Goal: Information Seeking & Learning: Learn about a topic

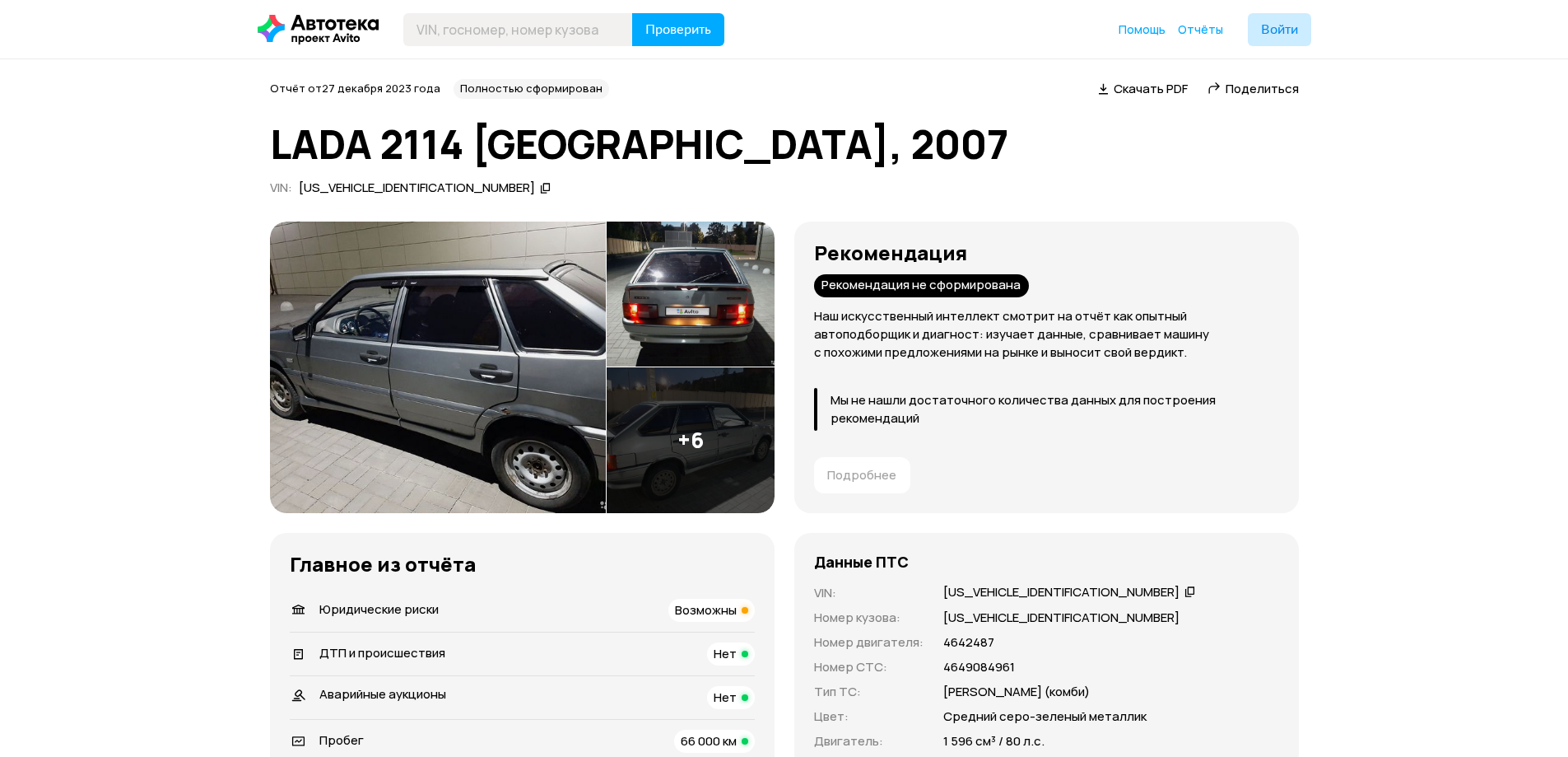
click at [739, 610] on div "Возможны" at bounding box center [711, 610] width 86 height 23
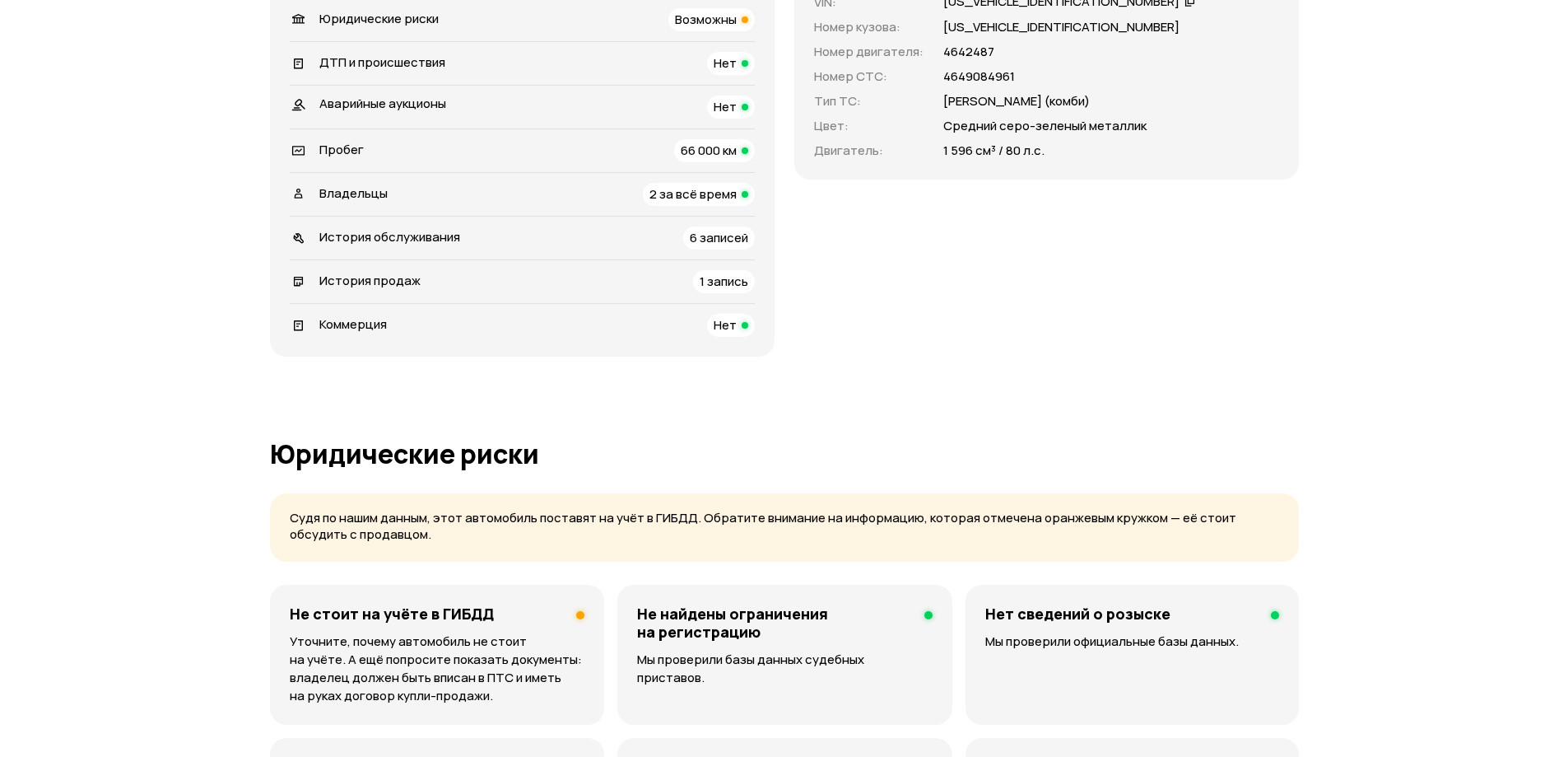
scroll to position [370, 0]
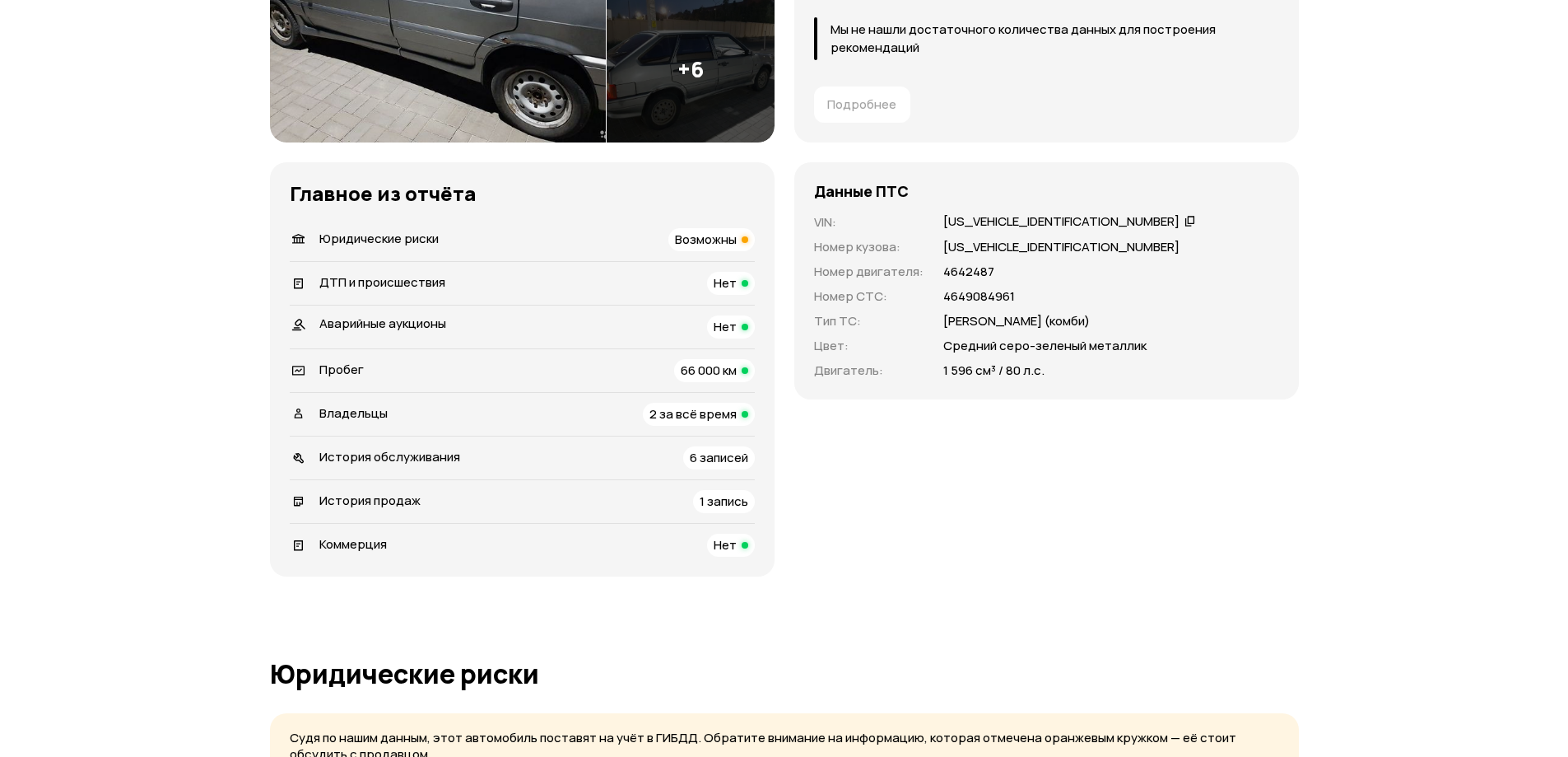
click at [584, 251] on li "Юридические риски Возможны" at bounding box center [522, 240] width 465 height 43
click at [568, 238] on div "Юридические риски Возможны" at bounding box center [522, 239] width 465 height 23
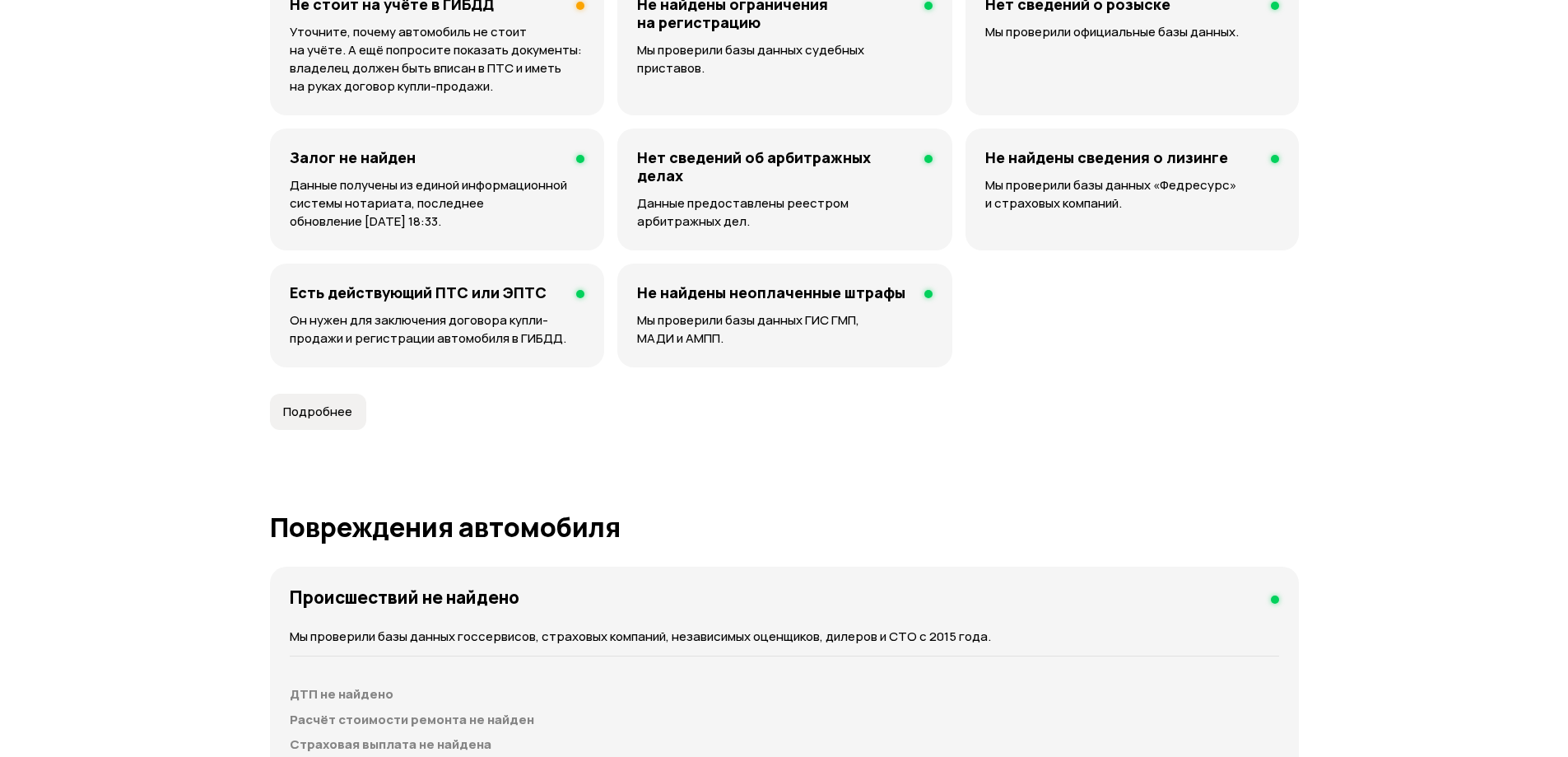
scroll to position [0, 0]
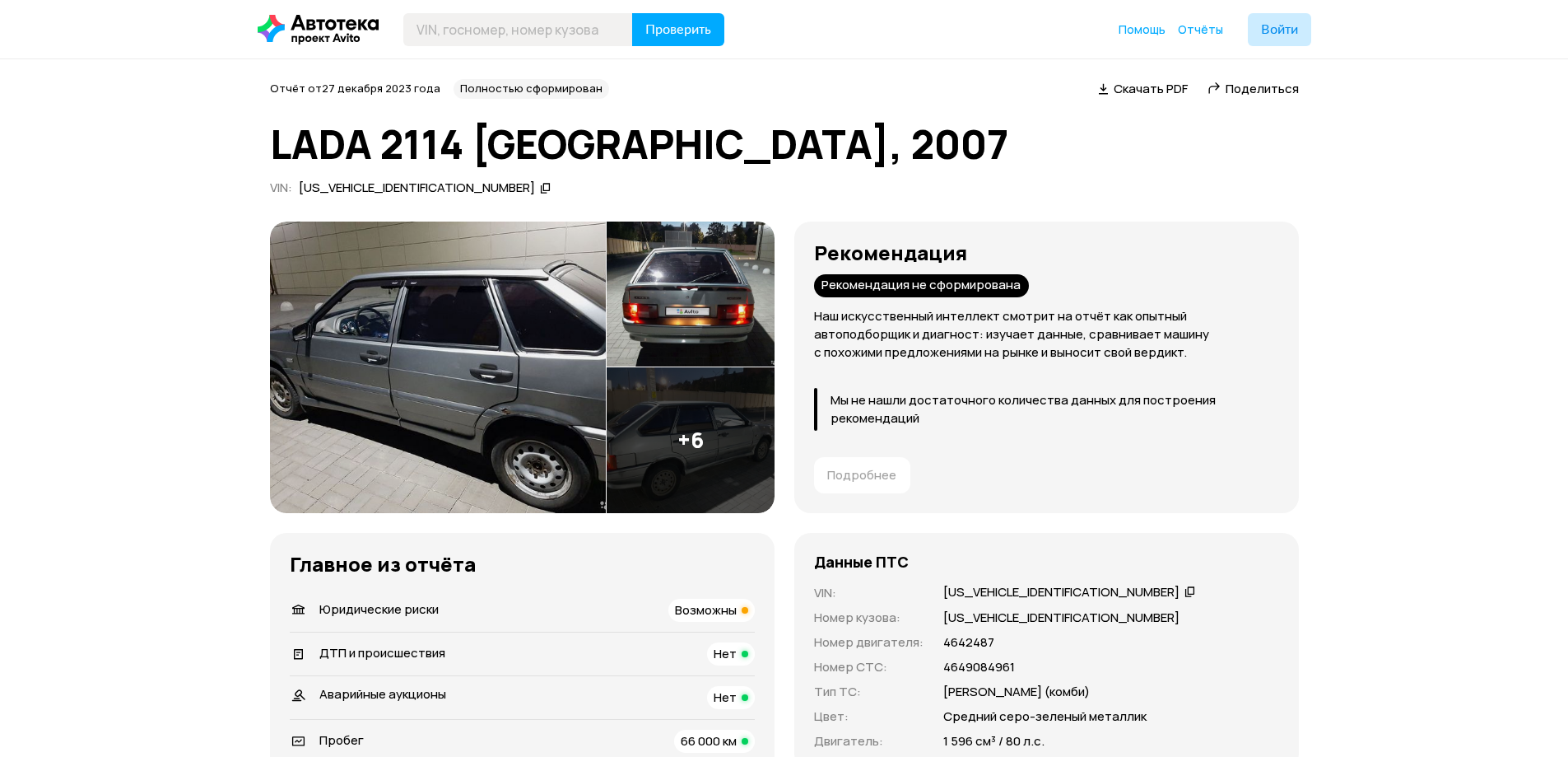
drag, startPoint x: 1316, startPoint y: 473, endPoint x: 1282, endPoint y: 268, distance: 207.8
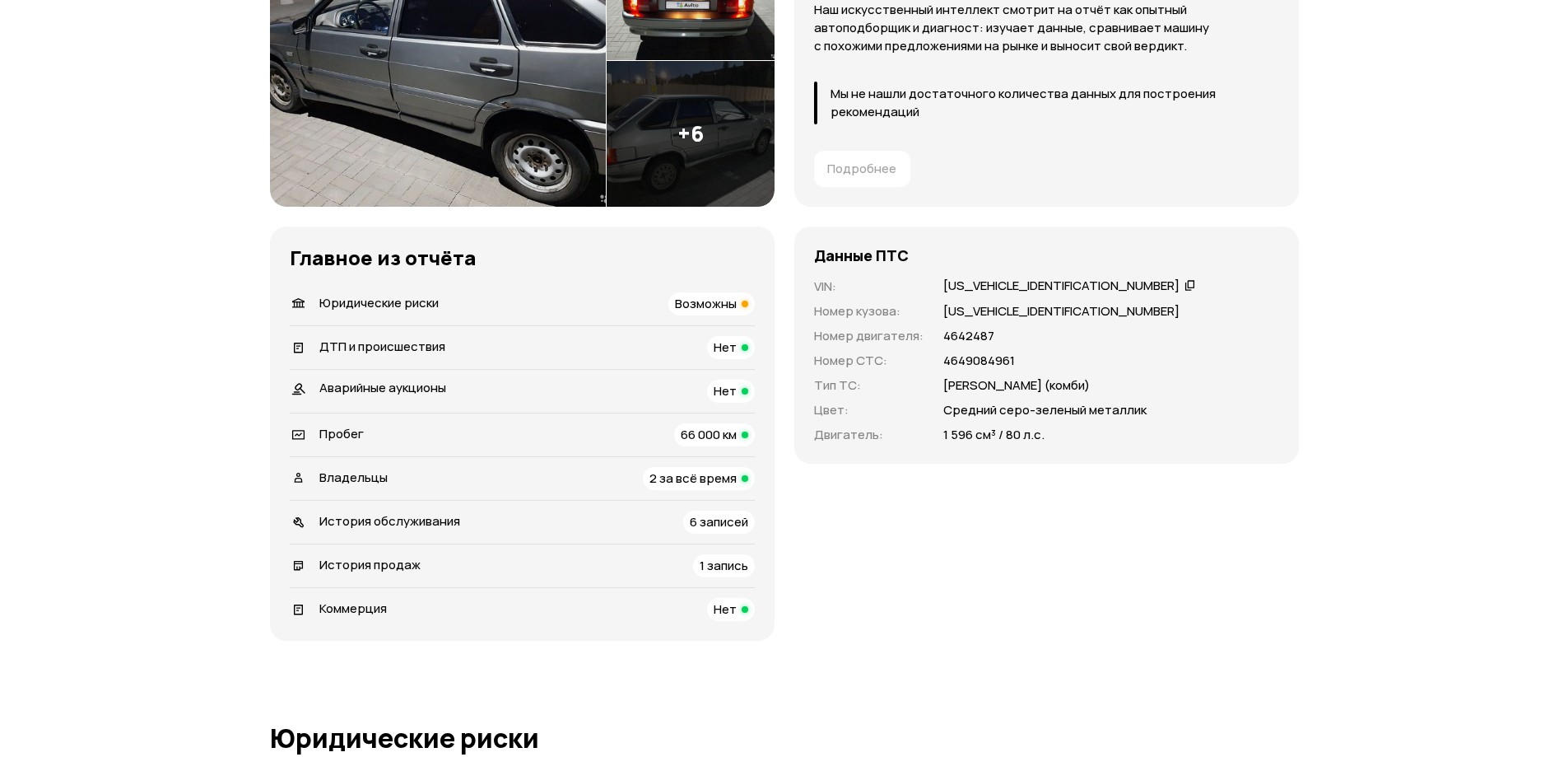
scroll to position [411, 0]
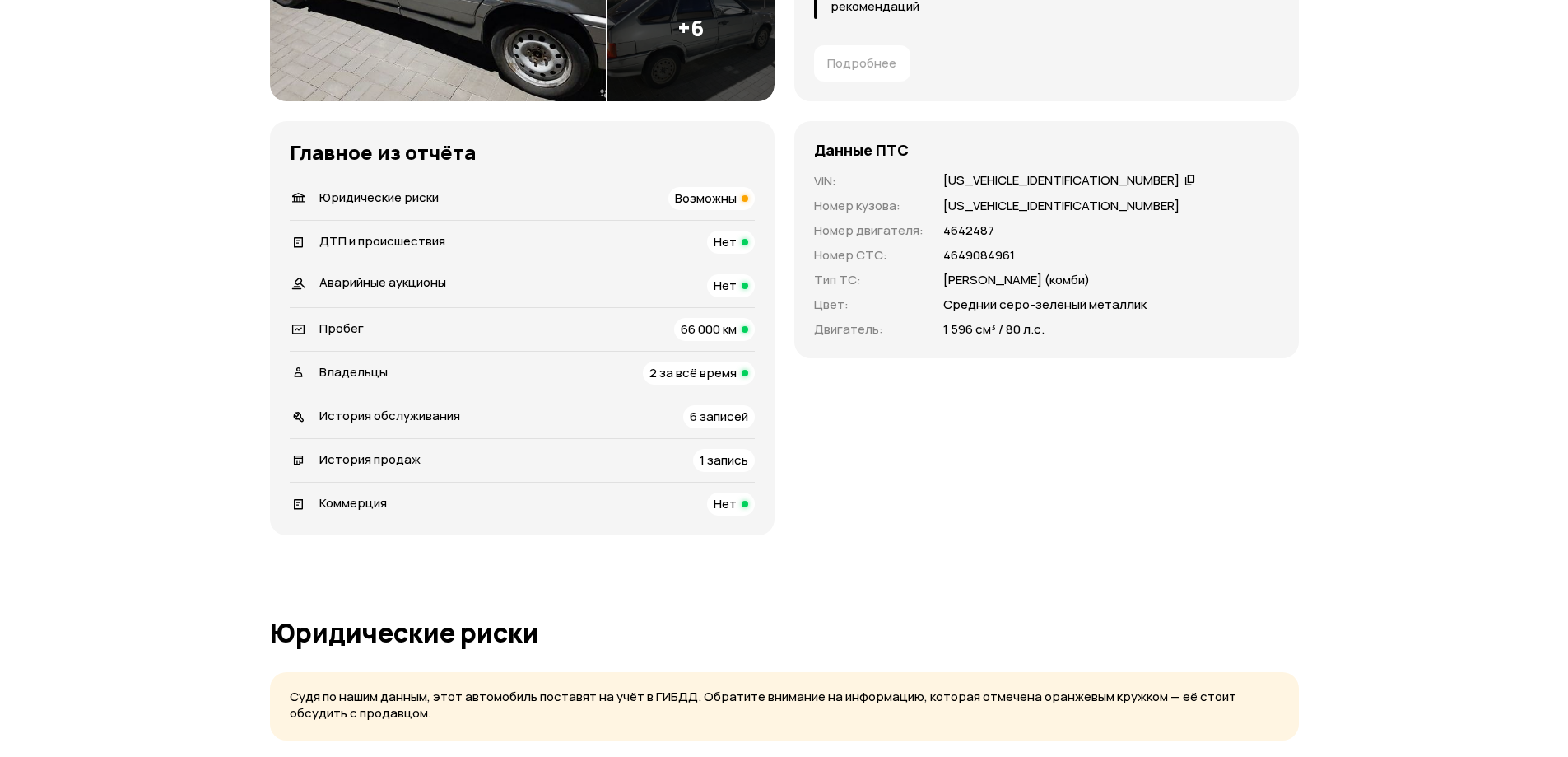
click at [730, 462] on span "1 запись" at bounding box center [723, 460] width 48 height 18
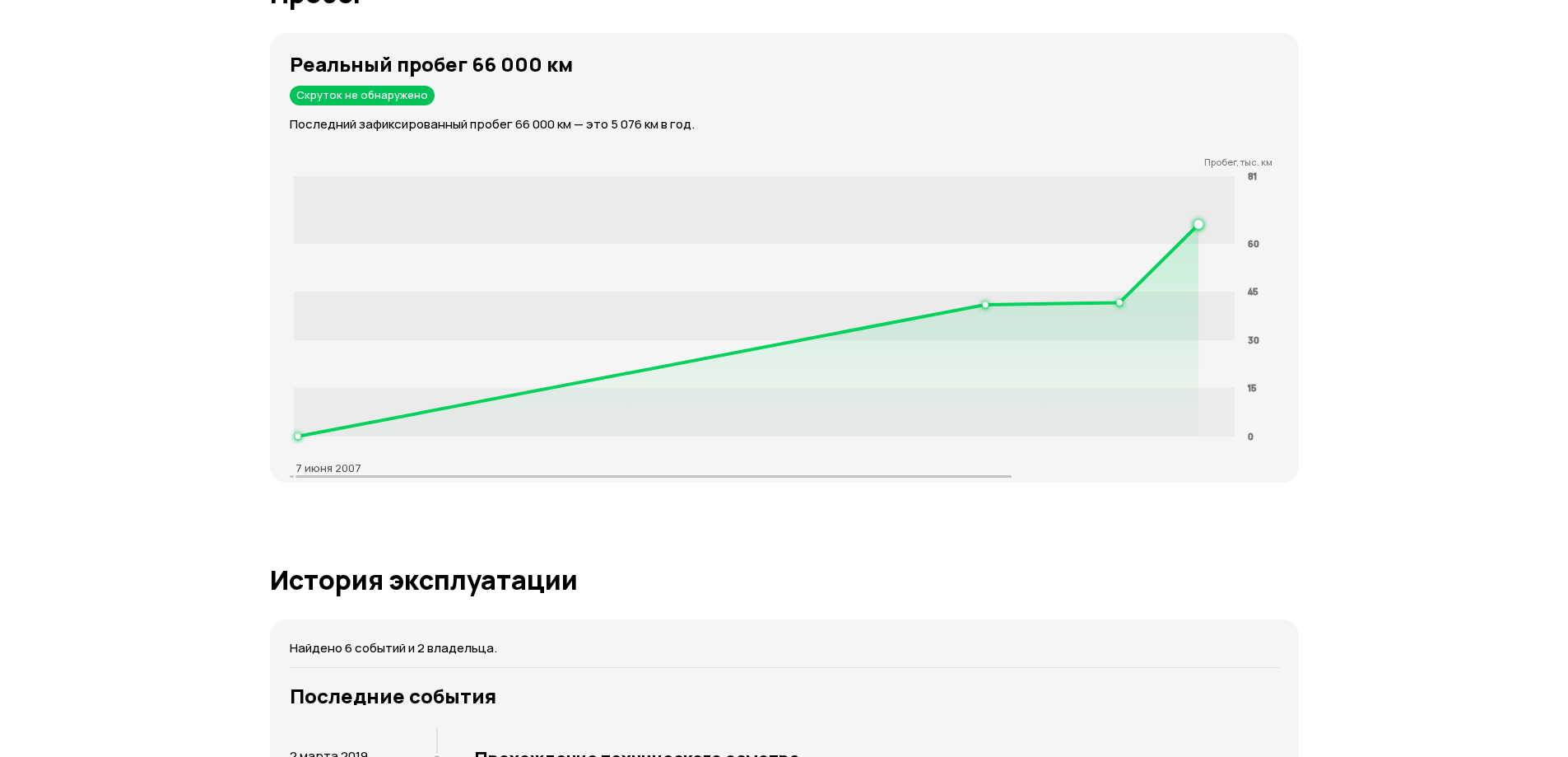
scroll to position [4390, 0]
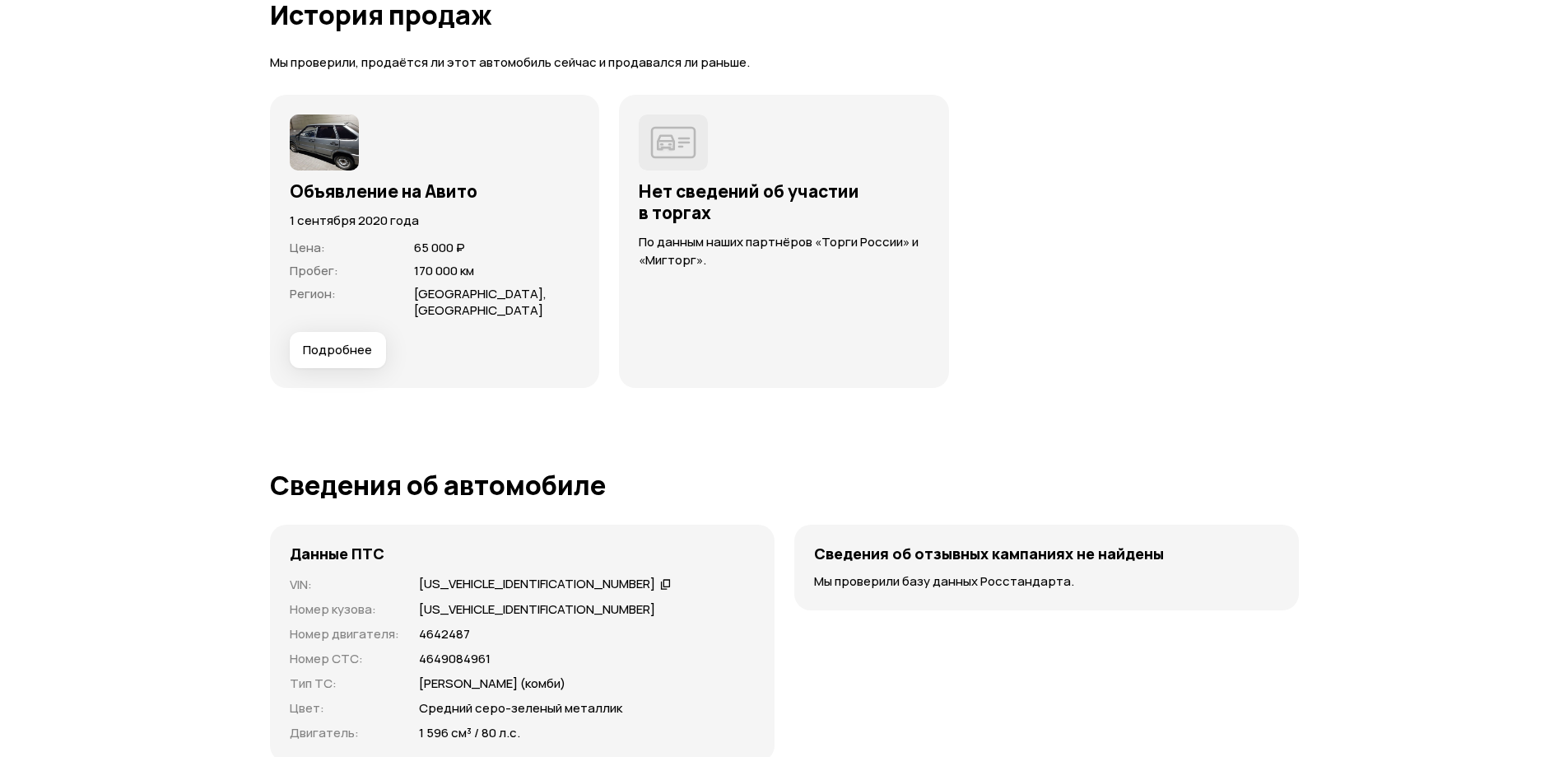
click at [349, 342] on span "Подробнее" at bounding box center [338, 350] width 69 height 17
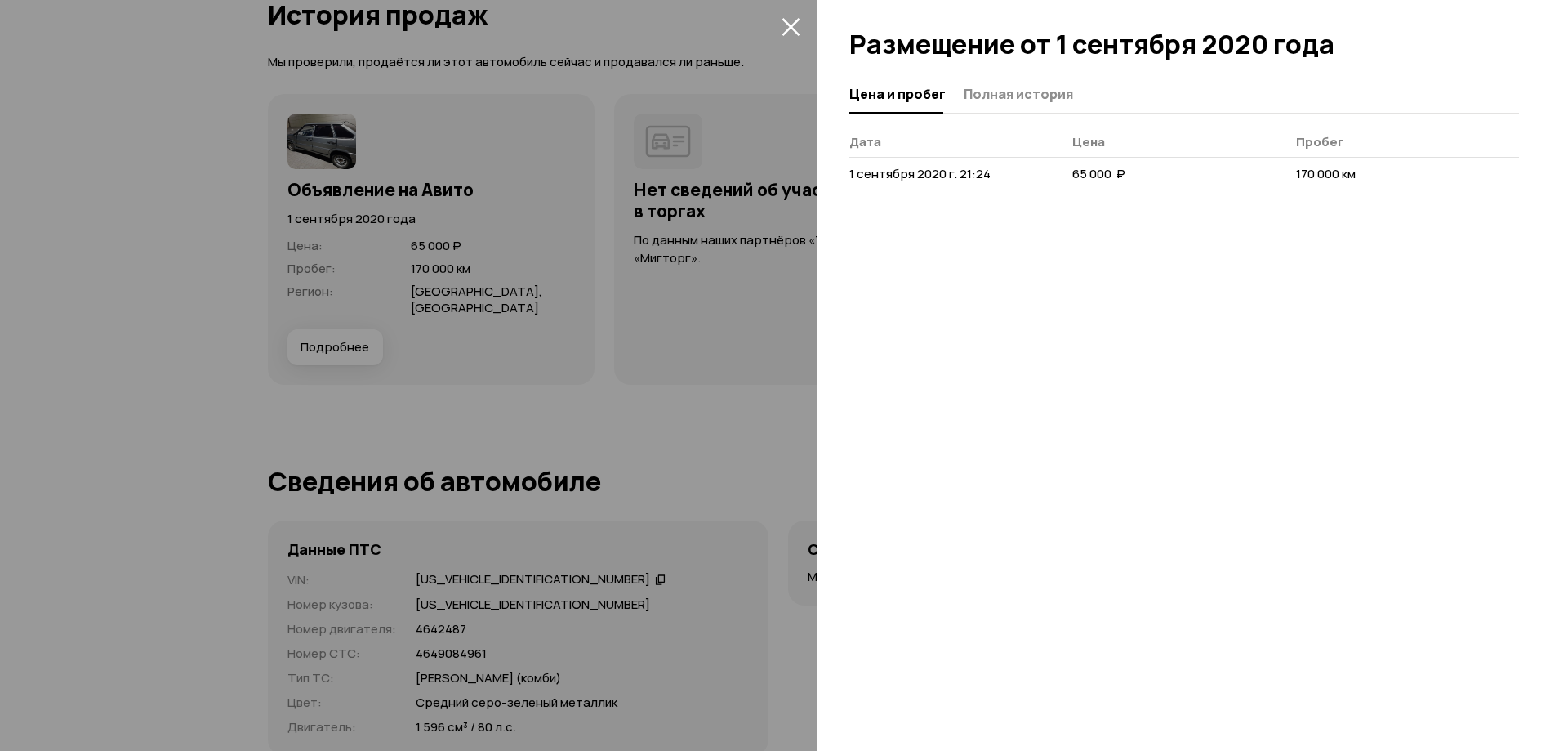
click at [945, 176] on span "1 сентября 2020 г. 21:24" at bounding box center [919, 173] width 141 height 18
click at [646, 242] on div at bounding box center [784, 375] width 1568 height 751
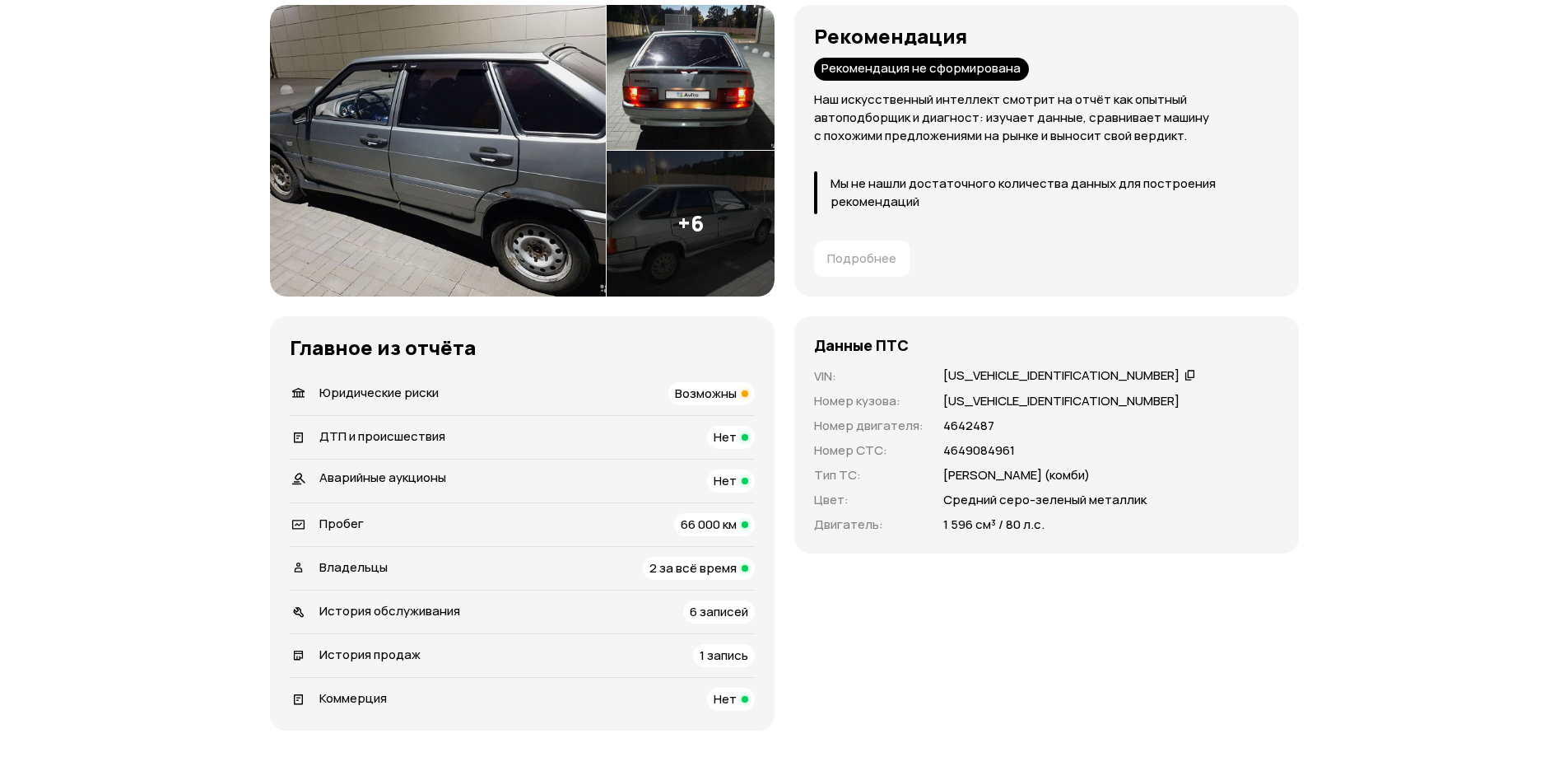
scroll to position [329, 0]
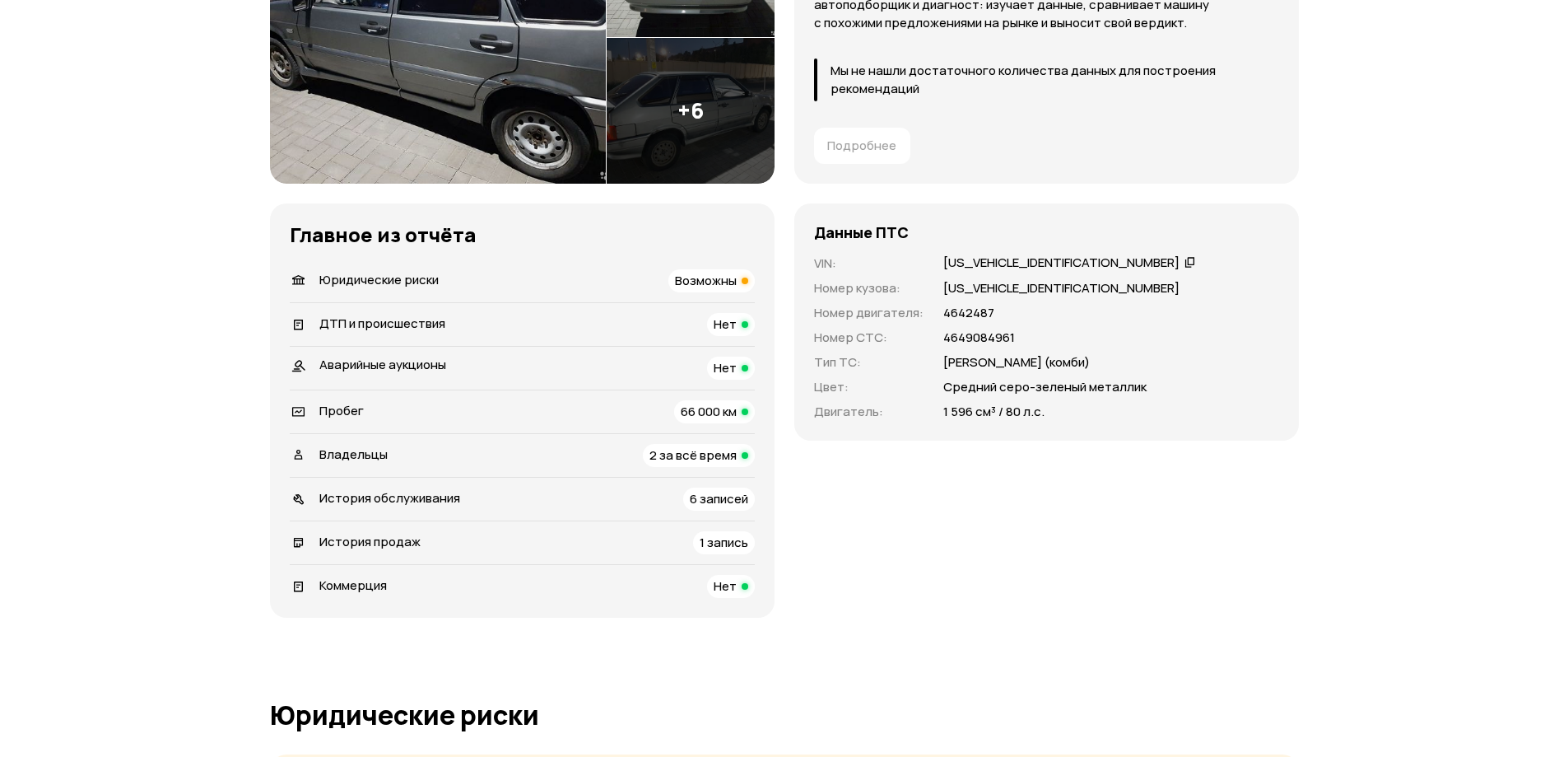
click at [731, 458] on span "2 за всё время" at bounding box center [693, 456] width 87 height 18
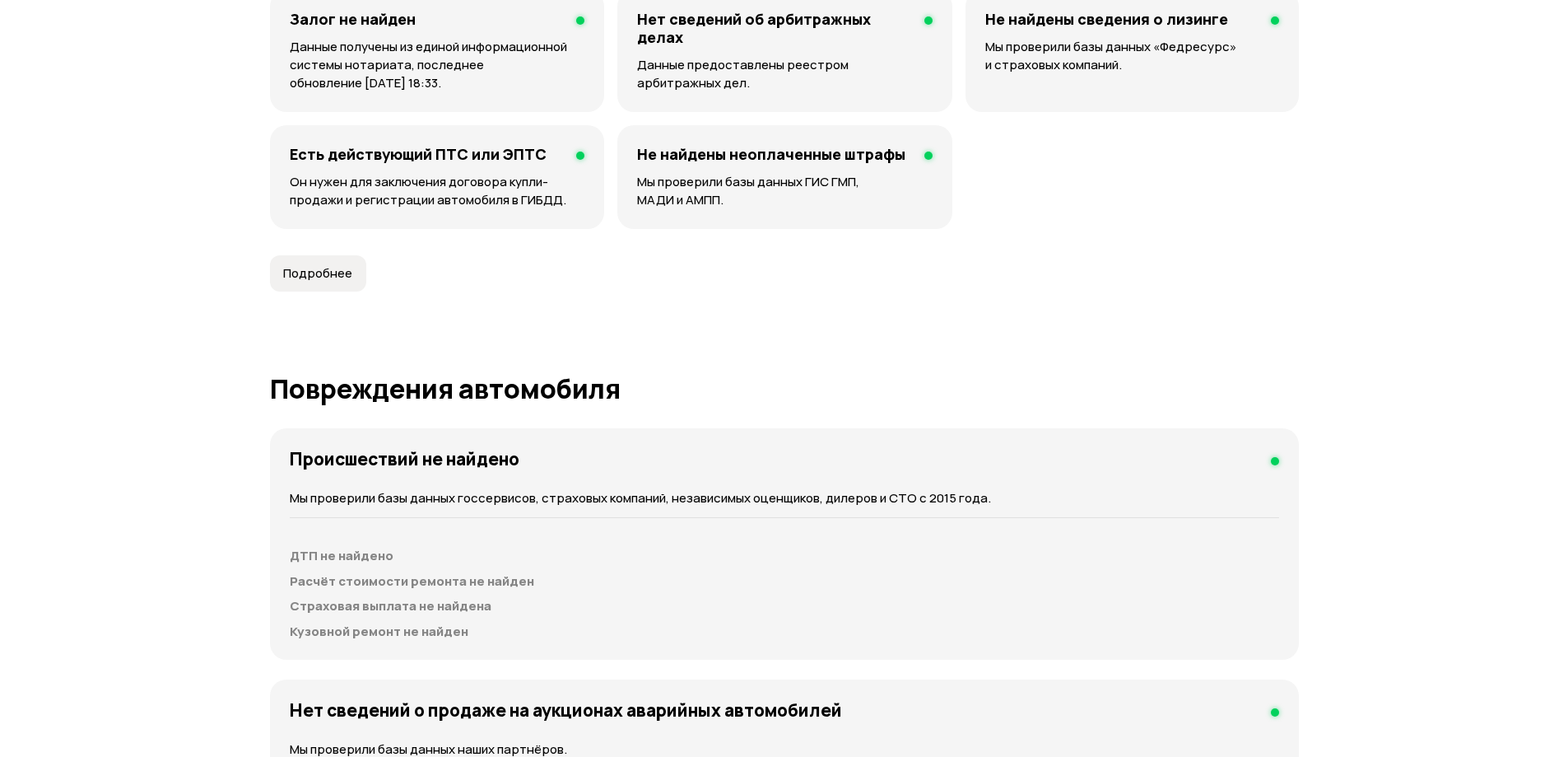
scroll to position [216, 0]
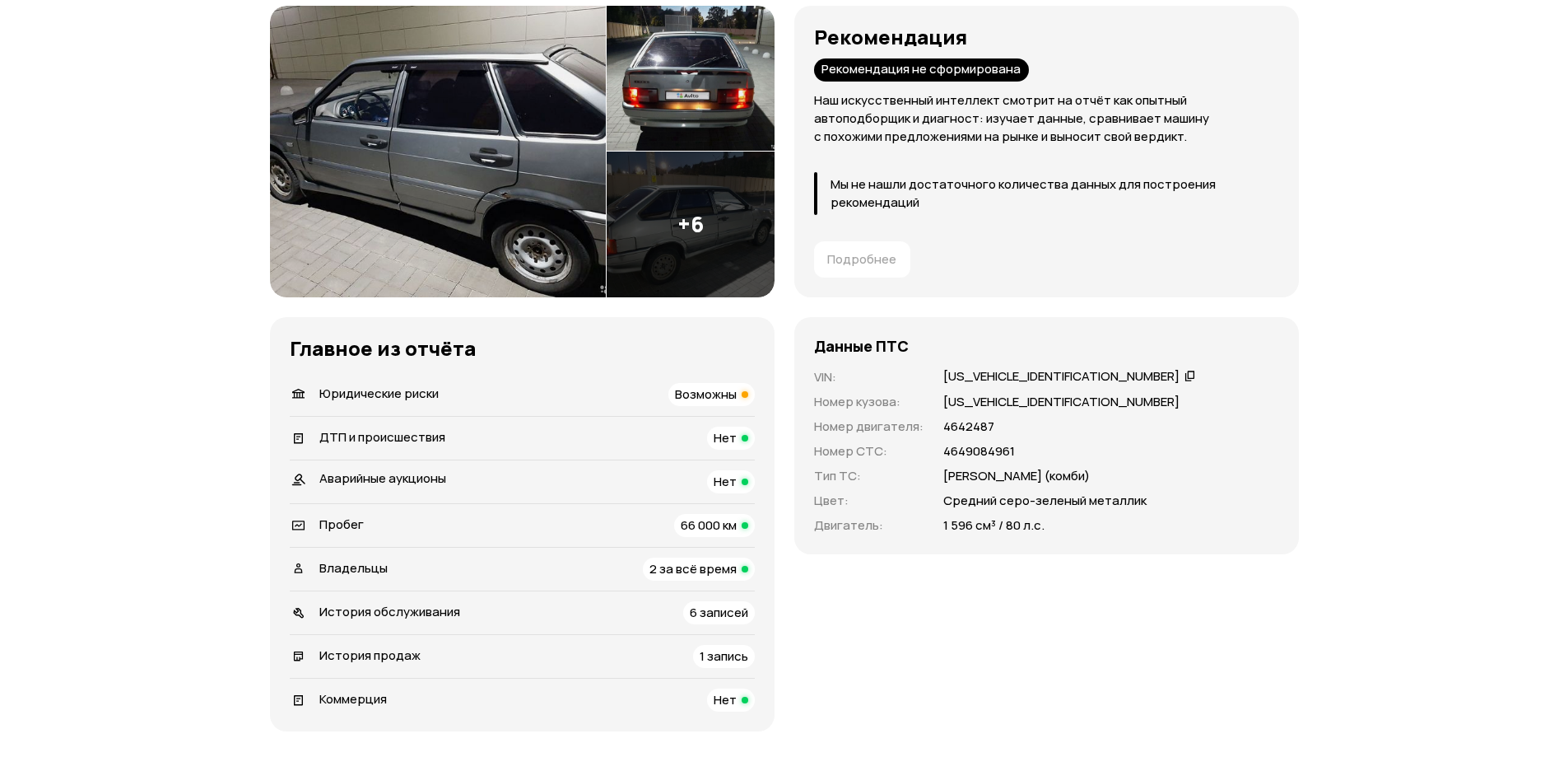
drag, startPoint x: 852, startPoint y: 295, endPoint x: 884, endPoint y: 39, distance: 258.0
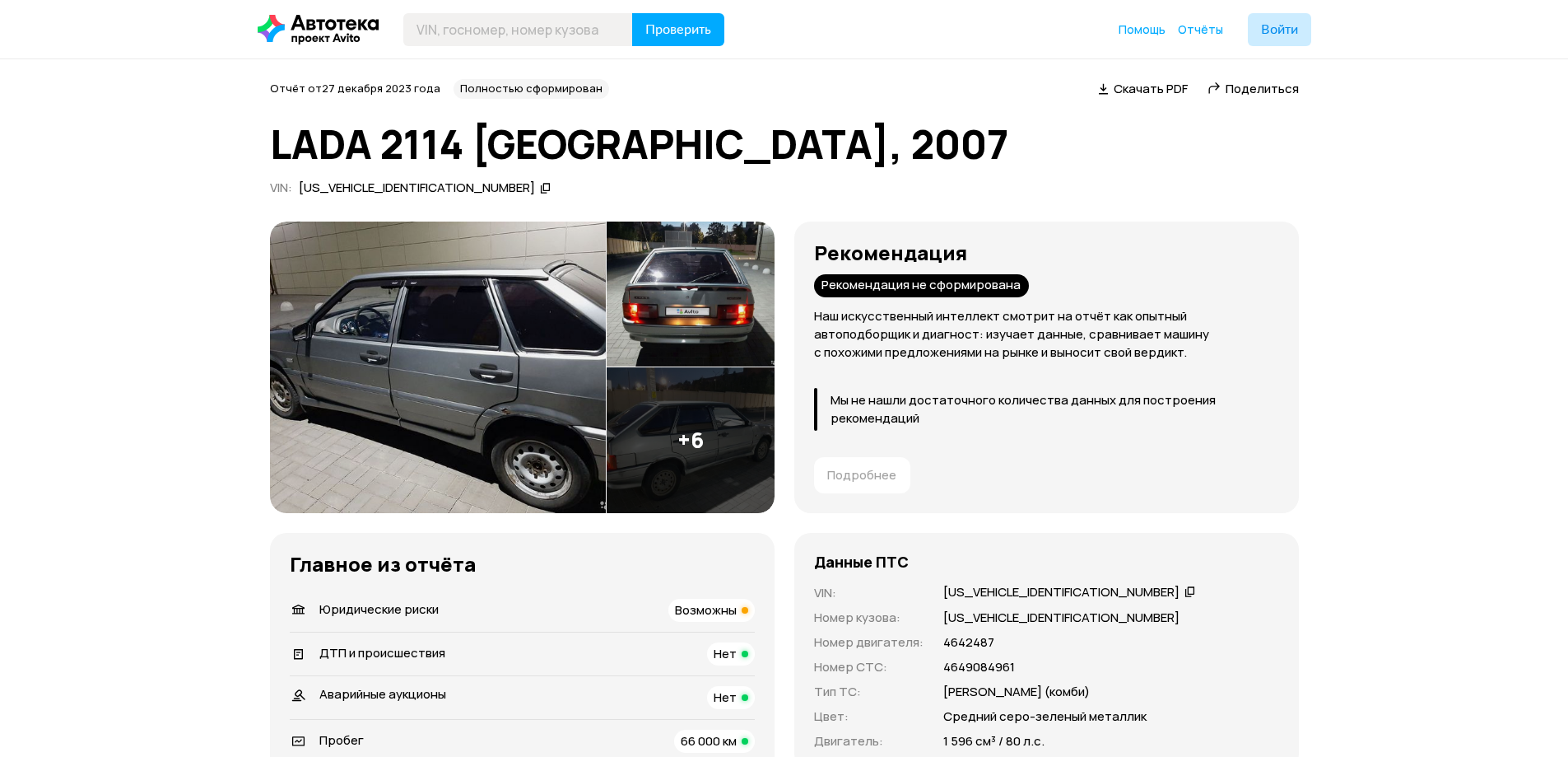
click at [513, 412] on img at bounding box center [438, 367] width 336 height 292
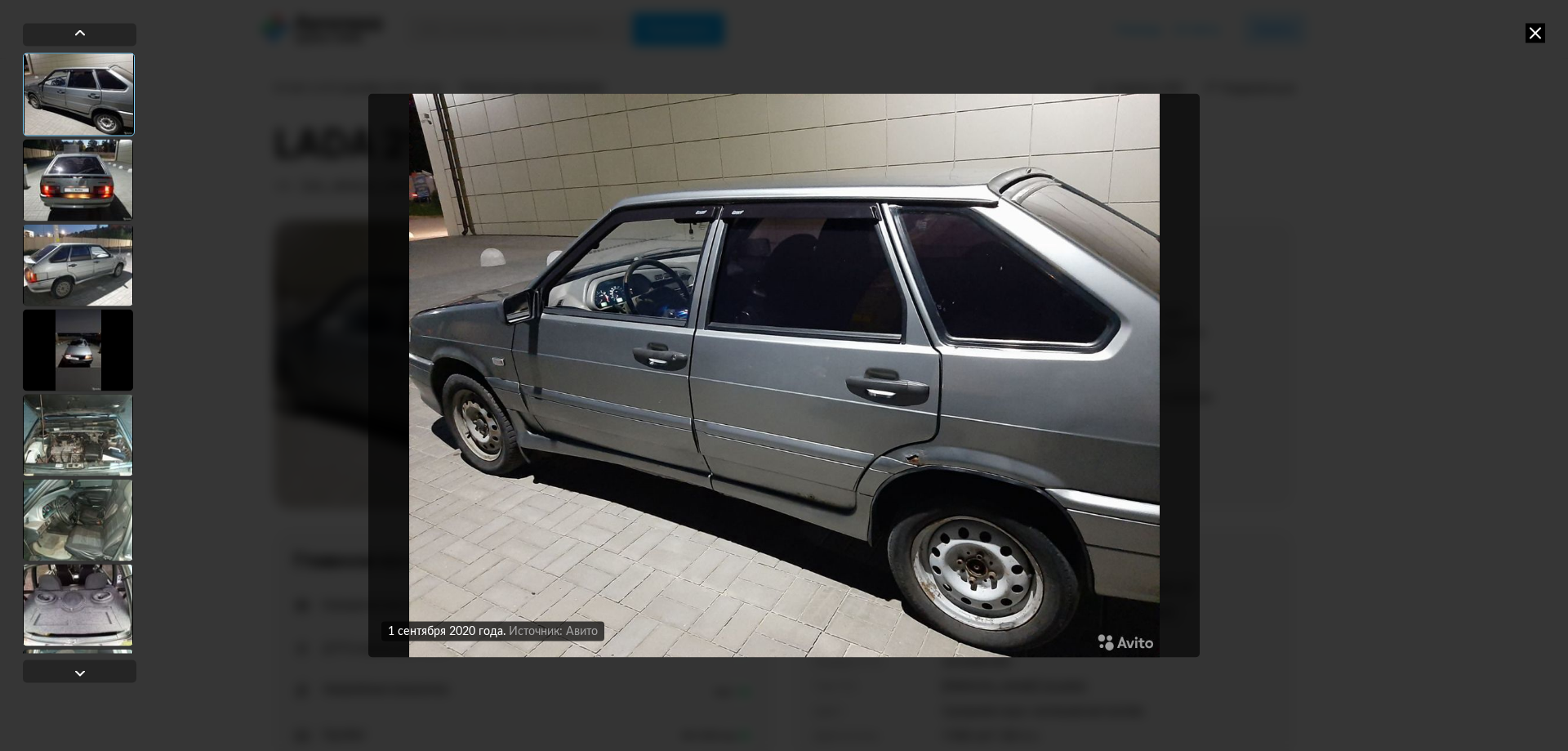
click at [85, 173] on div at bounding box center [77, 180] width 110 height 82
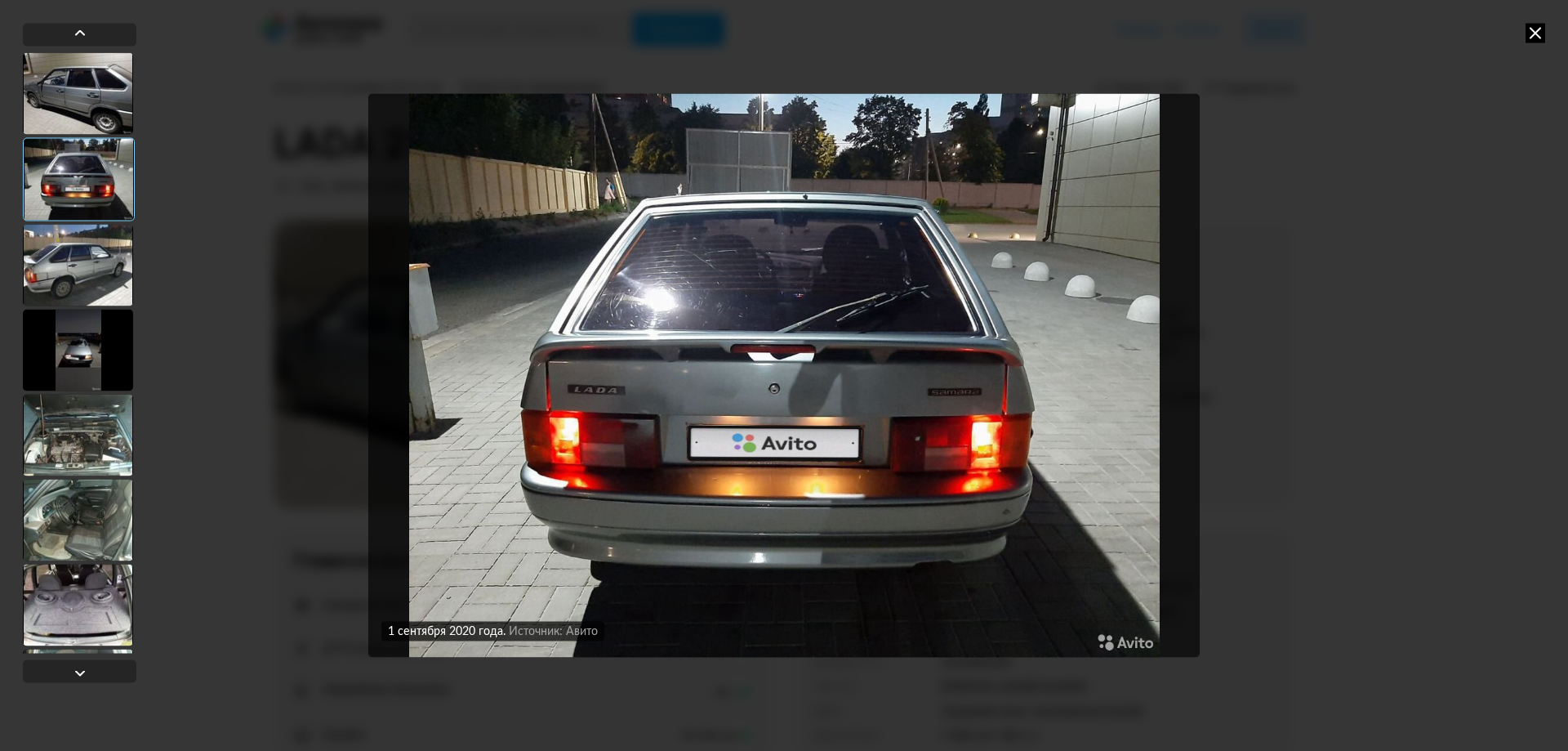
click at [82, 265] on div at bounding box center [77, 265] width 110 height 82
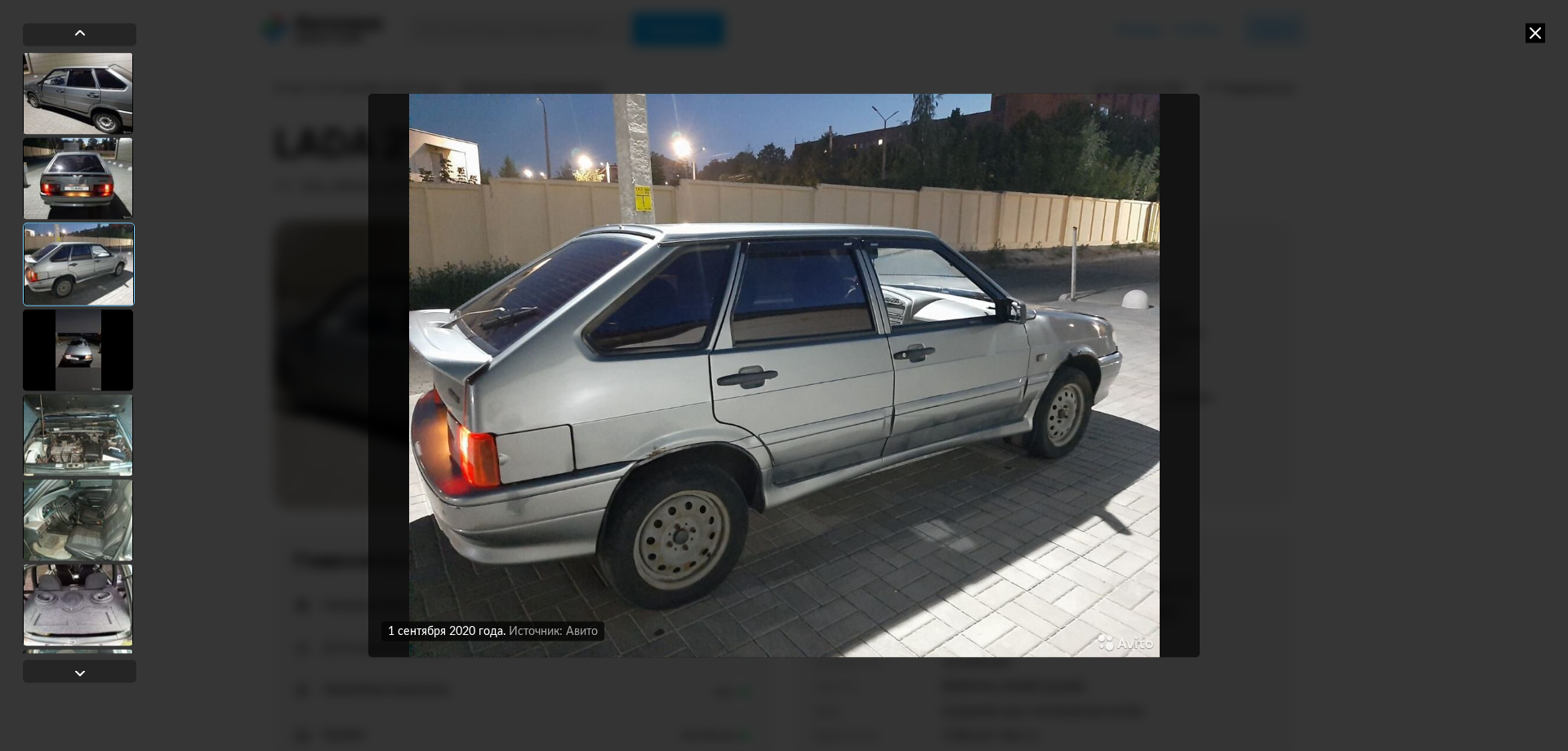
click at [79, 334] on div at bounding box center [77, 350] width 110 height 82
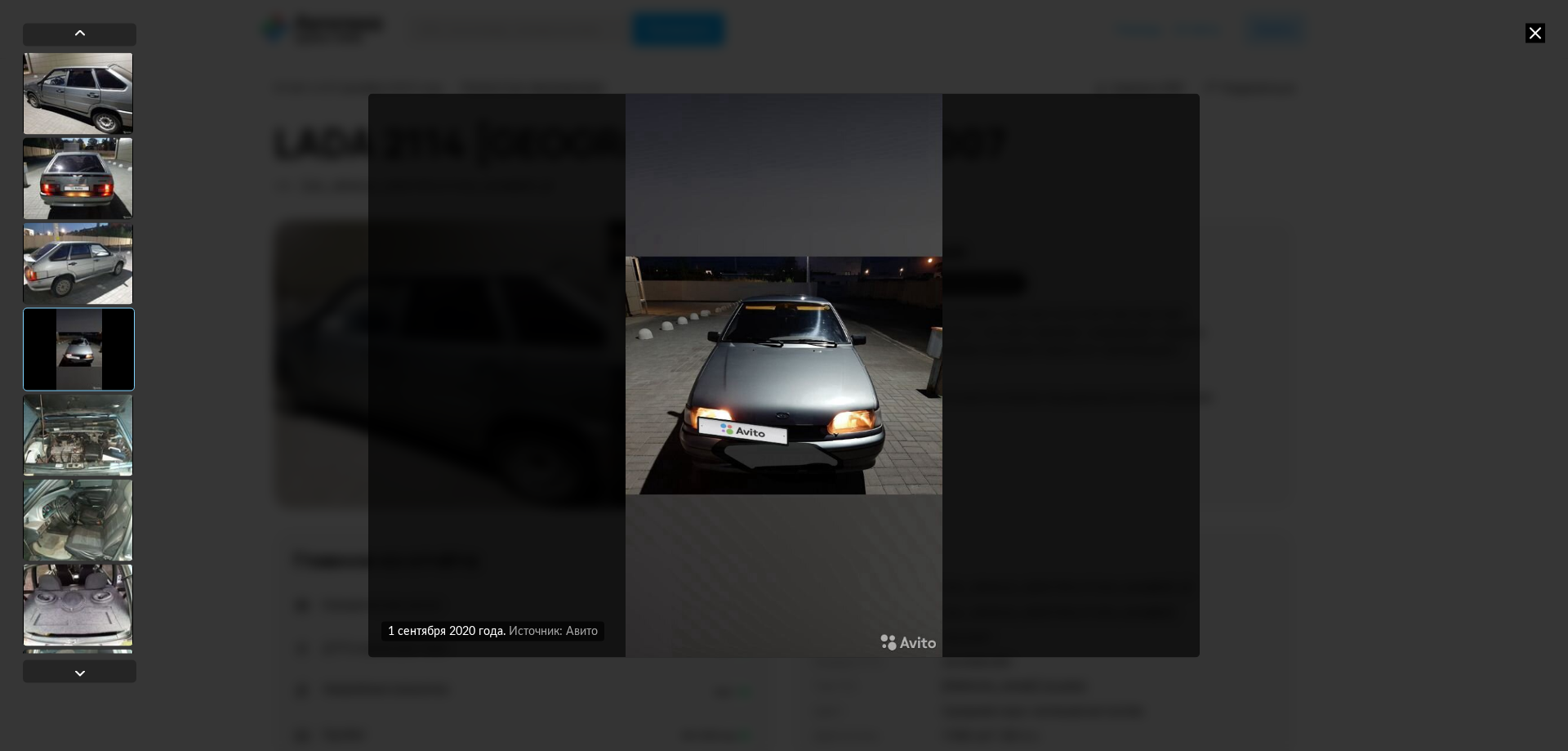
click at [80, 427] on div at bounding box center [77, 434] width 110 height 82
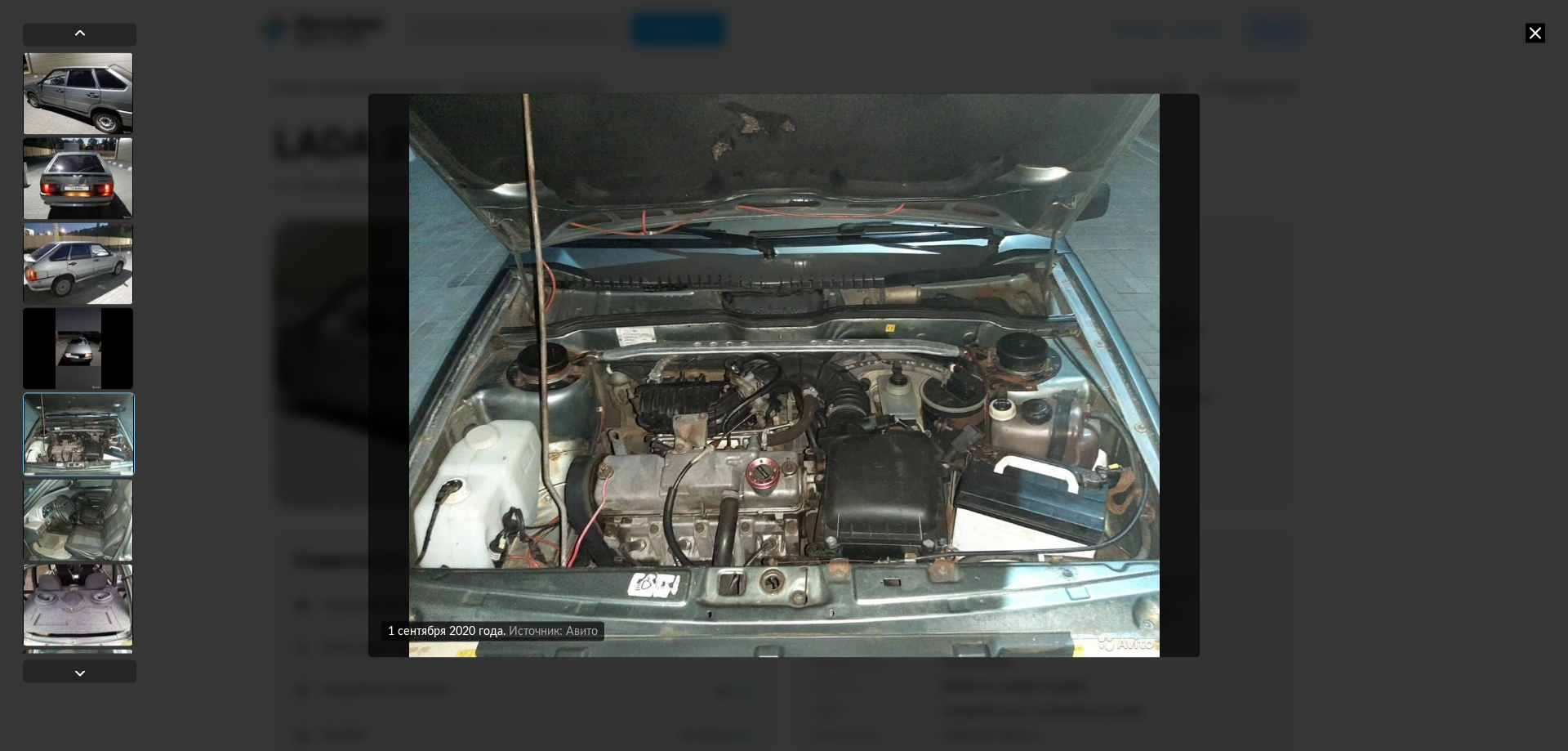
click at [87, 493] on div at bounding box center [77, 519] width 110 height 82
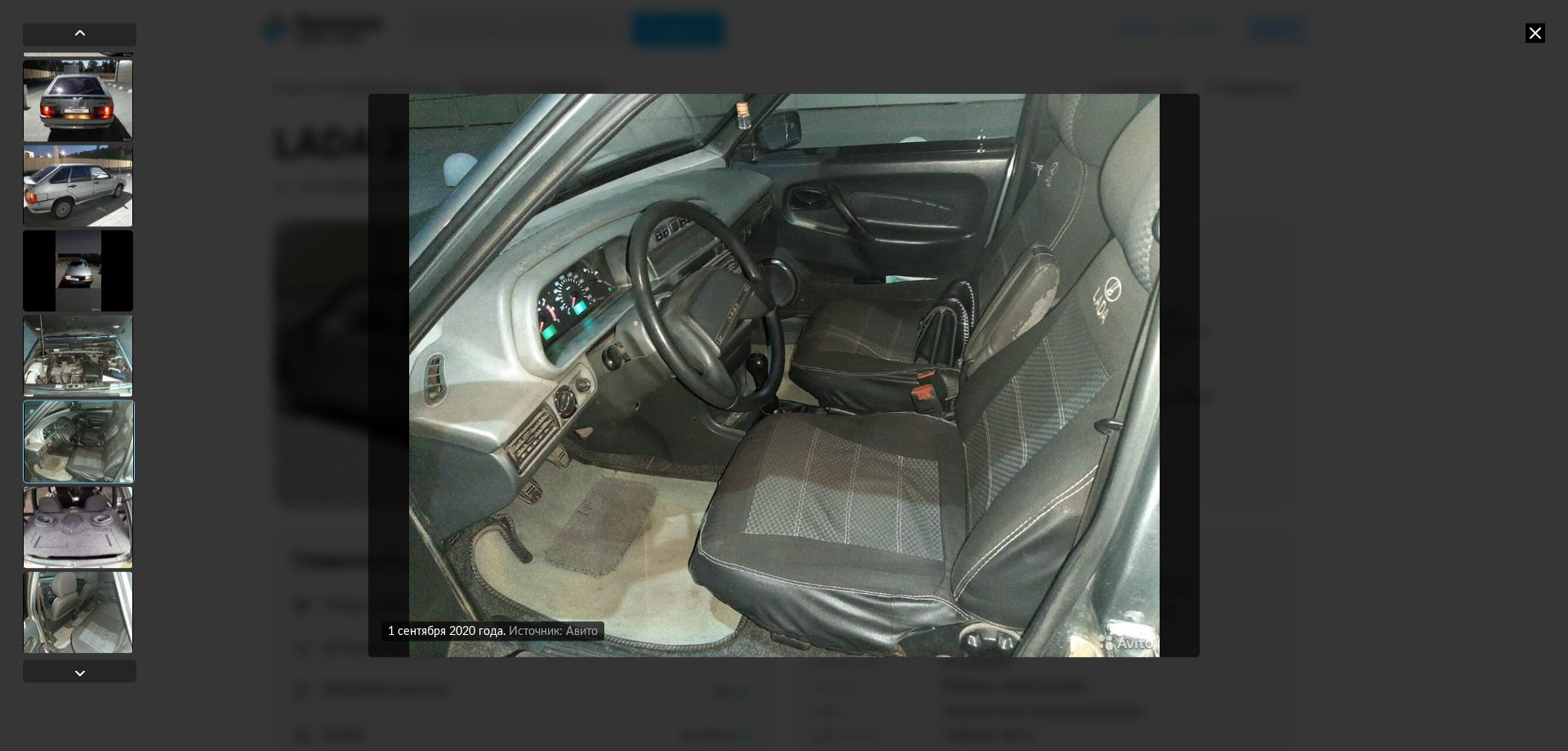
scroll to position [164, 0]
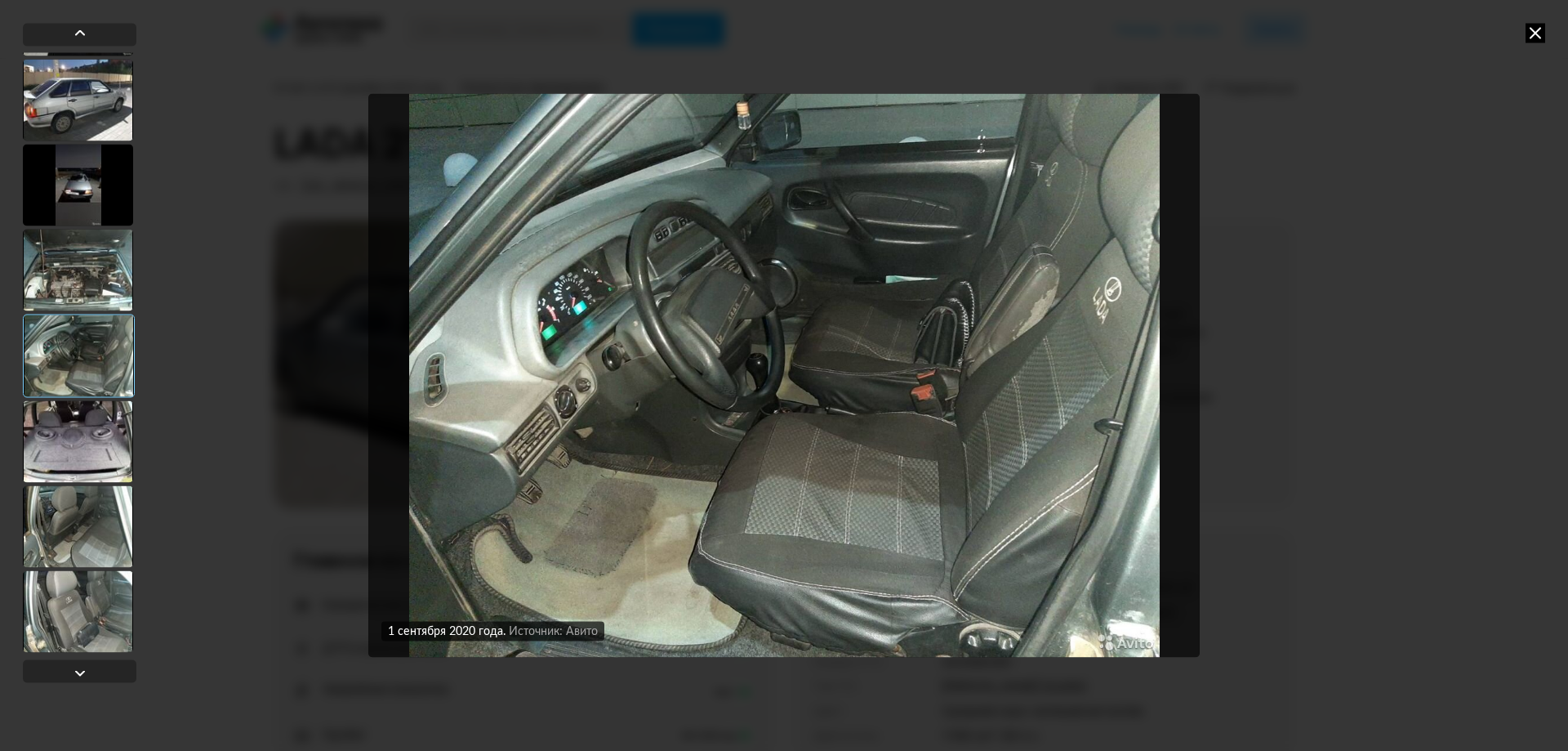
click at [114, 418] on div at bounding box center [77, 441] width 110 height 82
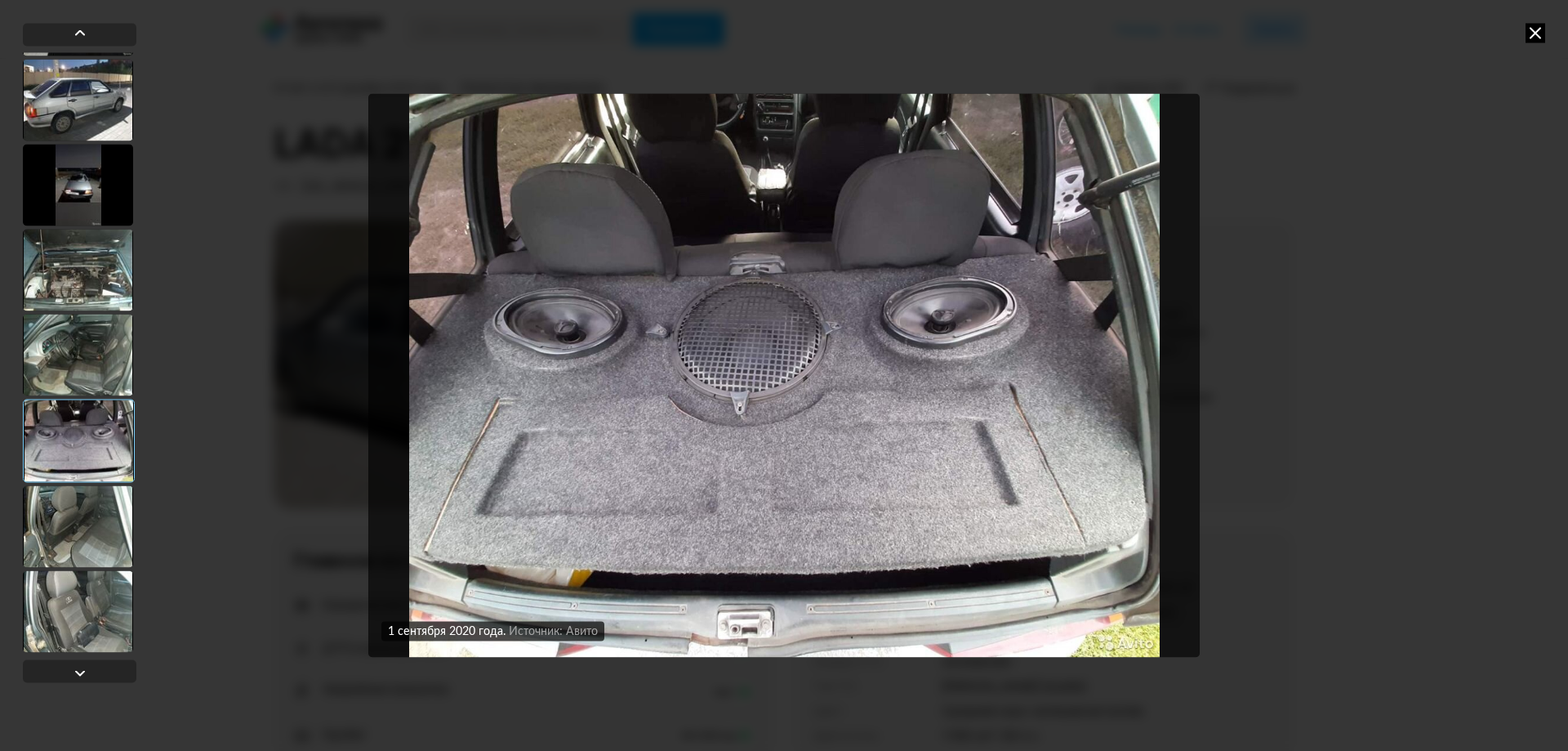
click at [93, 508] on div at bounding box center [77, 526] width 110 height 82
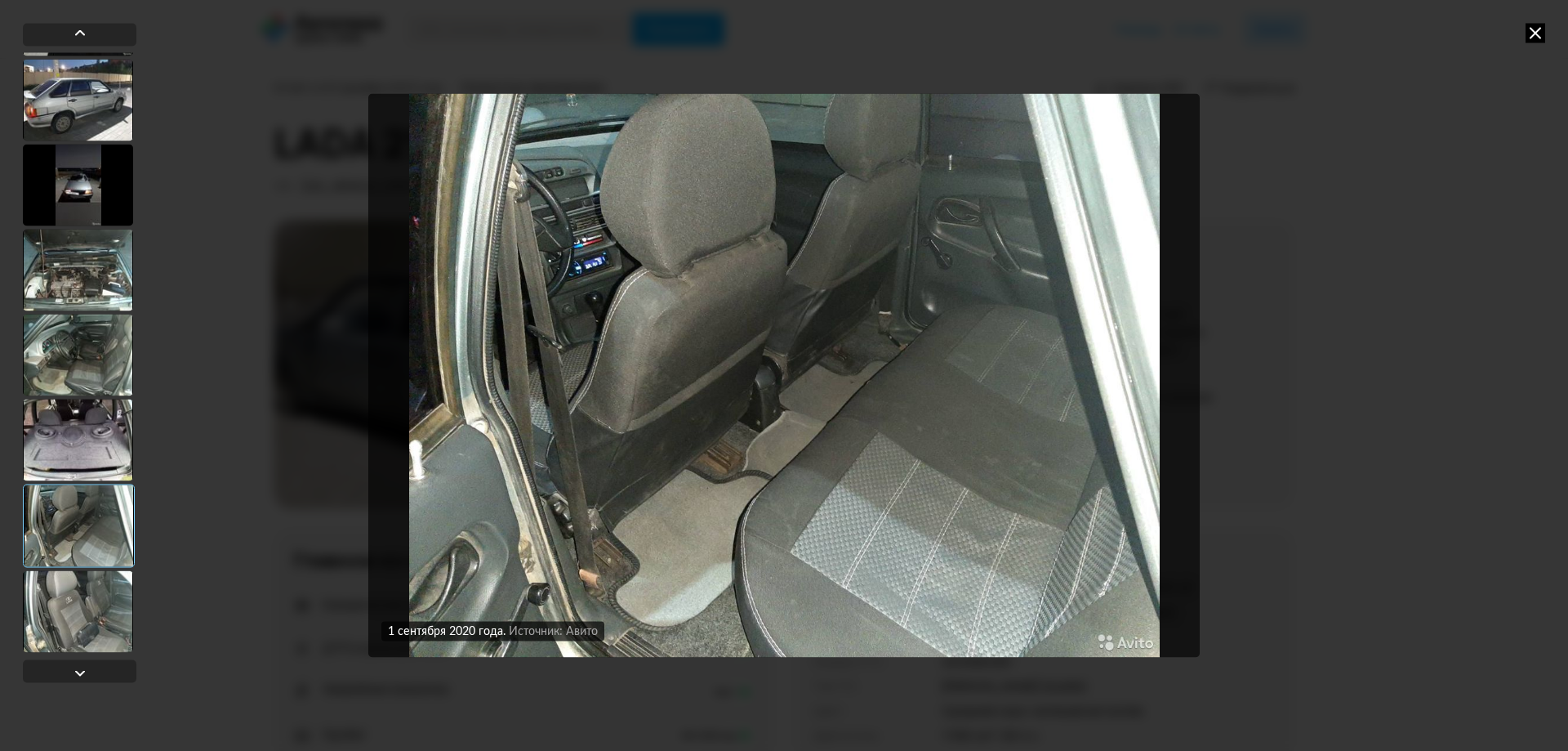
click at [84, 580] on div at bounding box center [77, 611] width 110 height 82
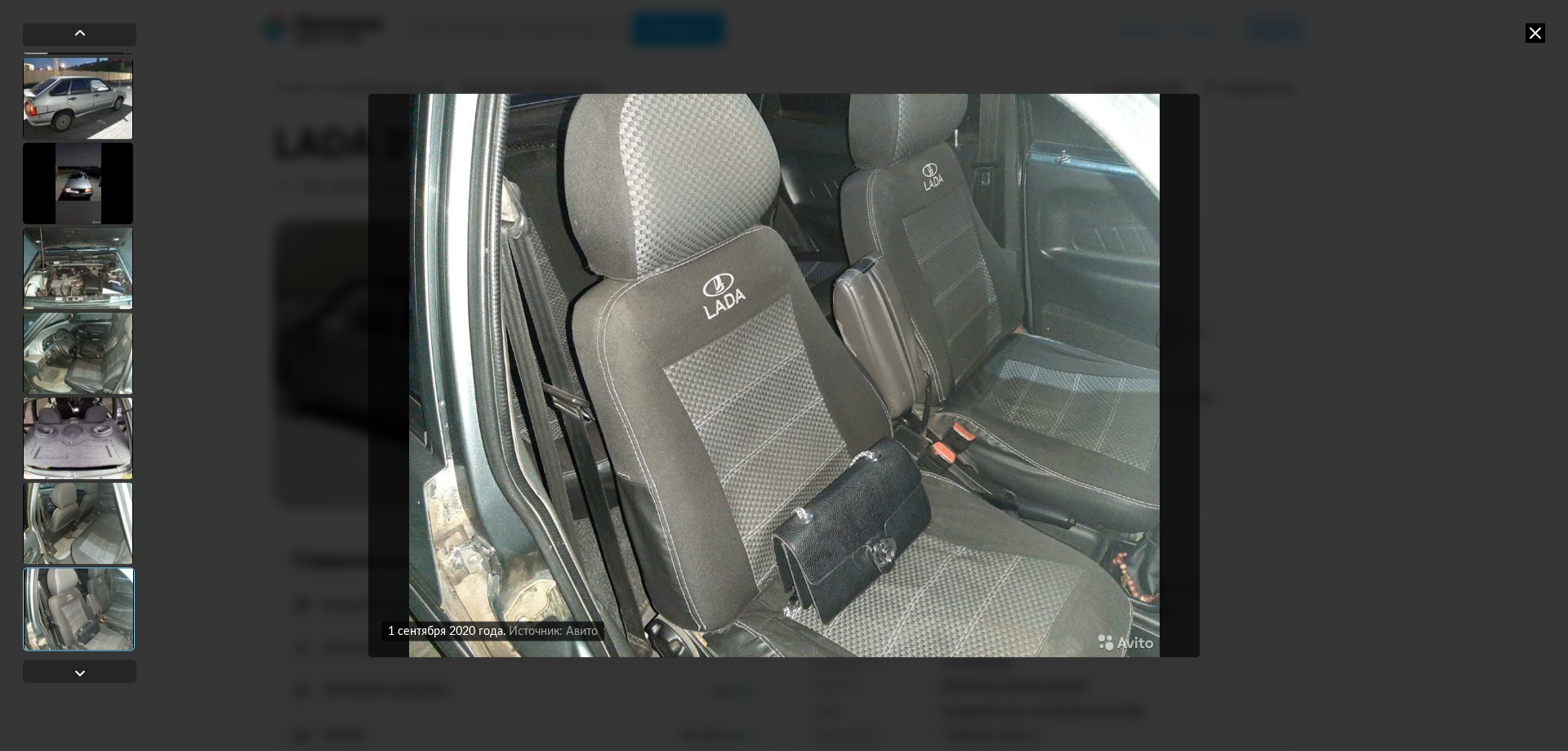
scroll to position [166, 0]
click at [103, 664] on div at bounding box center [79, 670] width 114 height 22
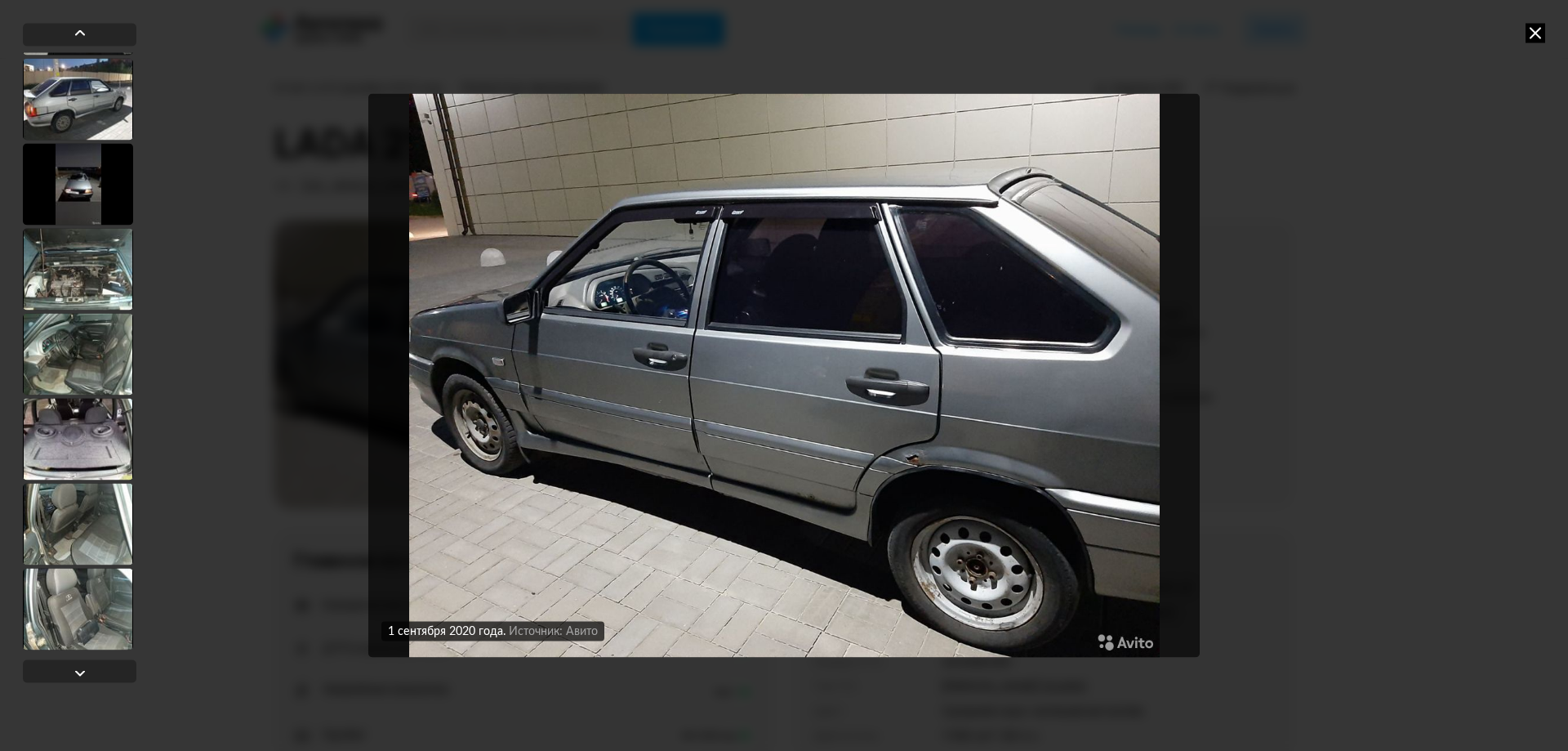
click at [1425, 326] on div "1 сентября 2020 года Источник: Авито 1 сентября 2020 года Источник: Авито 1 сен…" at bounding box center [784, 375] width 1568 height 751
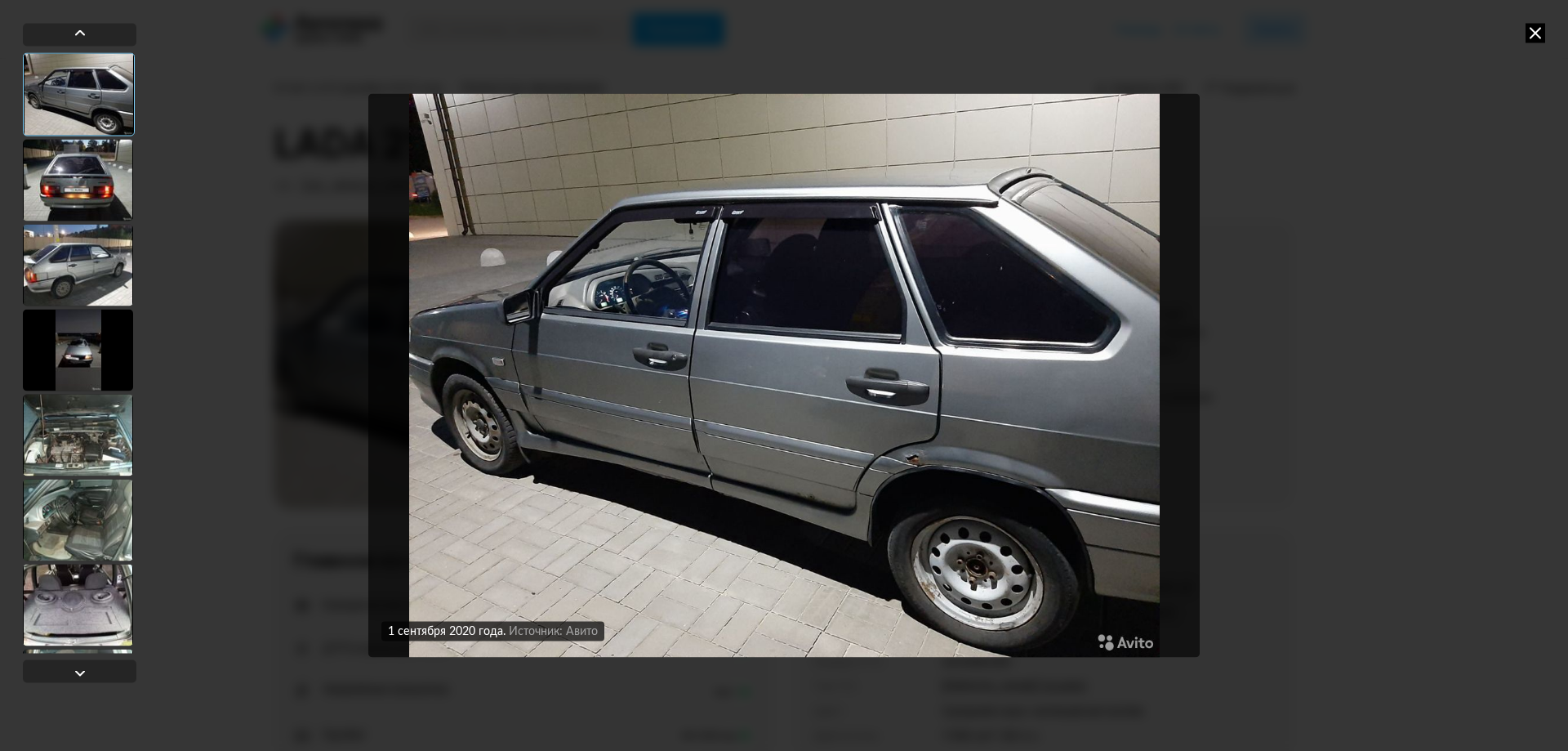
drag, startPoint x: 1360, startPoint y: 319, endPoint x: 1344, endPoint y: 312, distance: 17.5
click at [1357, 319] on div "1 сентября 2020 года Источник: Авито 1 сентября 2020 года Источник: Авито 1 сен…" at bounding box center [784, 375] width 1568 height 751
